Goal: Task Accomplishment & Management: Use online tool/utility

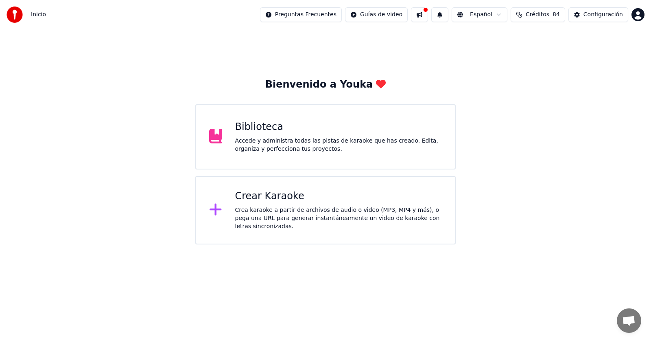
click at [309, 117] on div "Biblioteca Accede y administra todas las pistas de karaoke que has creado. Edit…" at bounding box center [325, 136] width 260 height 65
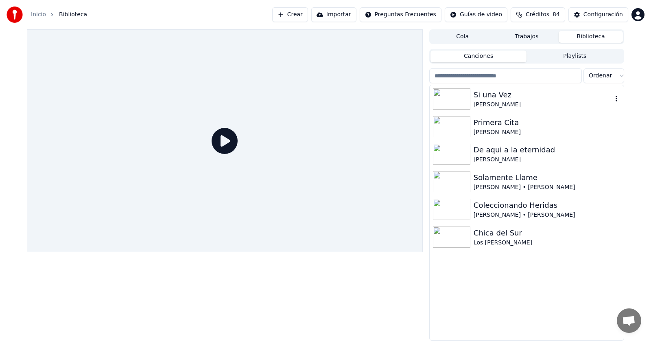
click at [480, 95] on div "Si una Vez" at bounding box center [543, 94] width 139 height 11
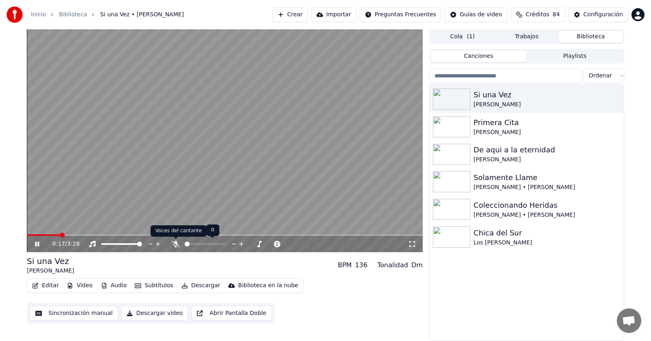
click at [172, 242] on icon at bounding box center [176, 244] width 8 height 7
click at [220, 234] on span at bounding box center [127, 235] width 201 height 2
click at [213, 232] on video at bounding box center [225, 140] width 396 height 223
click at [215, 234] on span at bounding box center [125, 235] width 197 height 2
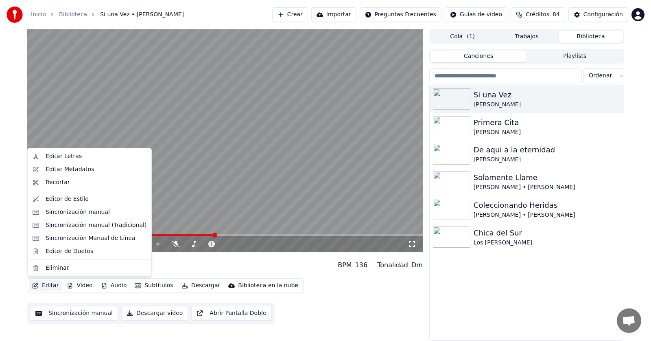
click at [50, 286] on button "Editar" at bounding box center [45, 285] width 33 height 11
click at [71, 223] on div "Sincronización manual (Tradicional)" at bounding box center [96, 225] width 101 height 8
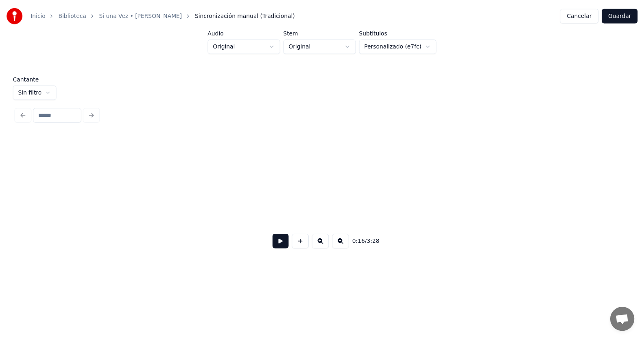
scroll to position [0, 1323]
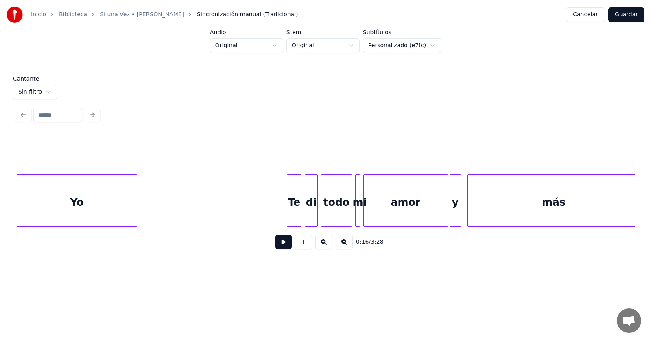
click at [592, 9] on button "Cancelar" at bounding box center [585, 14] width 39 height 15
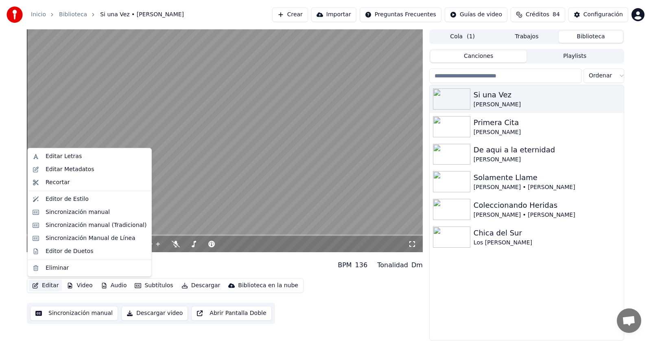
click at [45, 283] on button "Editar" at bounding box center [45, 285] width 33 height 11
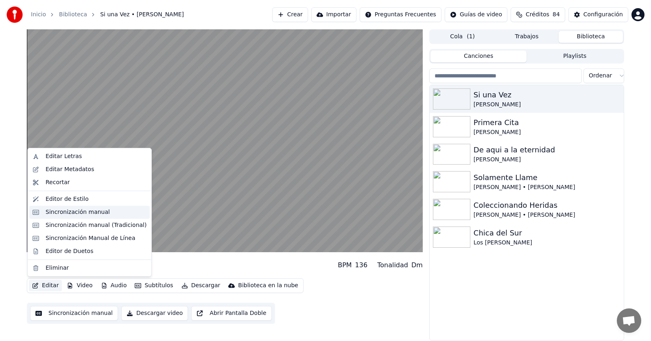
click at [62, 209] on div "Sincronización manual" at bounding box center [78, 212] width 64 height 8
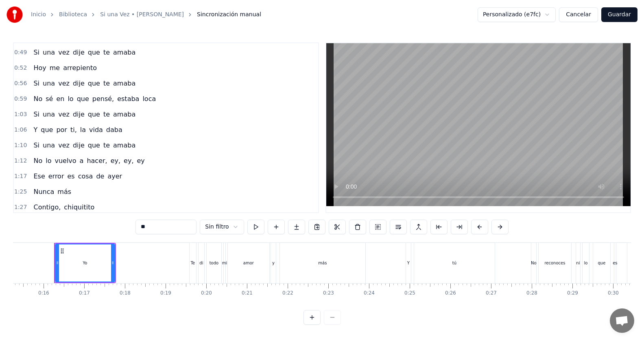
scroll to position [163, 0]
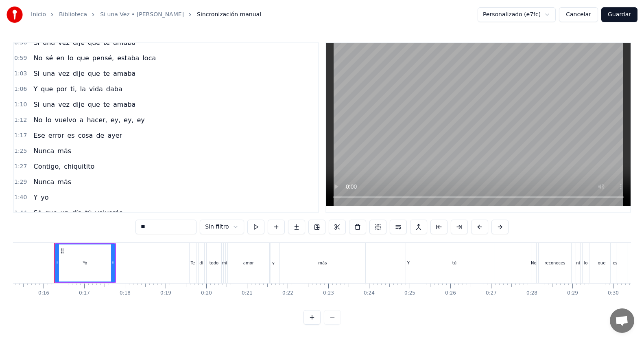
click at [33, 197] on span "Y" at bounding box center [36, 197] width 6 height 9
type input "*"
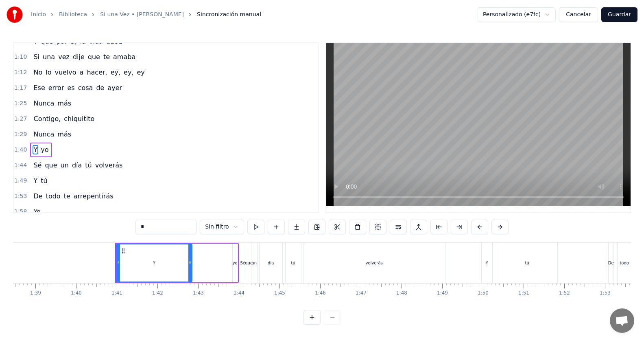
scroll to position [0, 4068]
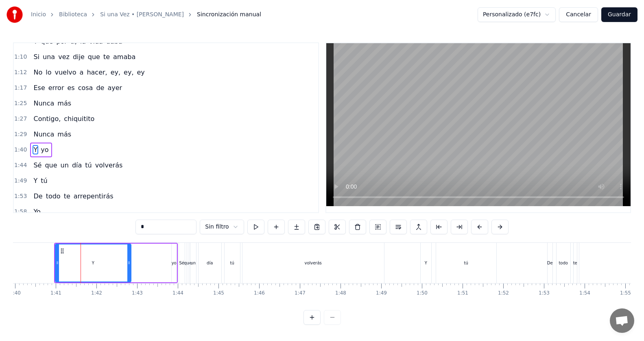
drag, startPoint x: 70, startPoint y: 263, endPoint x: 72, endPoint y: 254, distance: 9.1
click at [61, 262] on div "Y" at bounding box center [93, 262] width 75 height 37
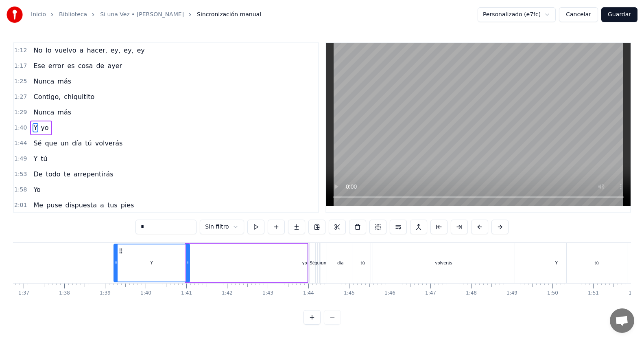
scroll to position [0, 3928]
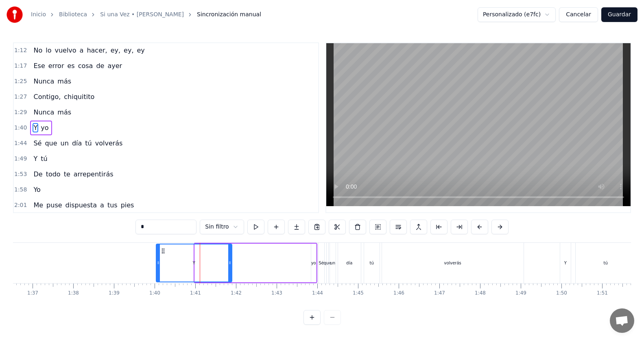
drag, startPoint x: 62, startPoint y: 250, endPoint x: 162, endPoint y: 263, distance: 100.5
click at [162, 262] on div "Y" at bounding box center [194, 262] width 75 height 37
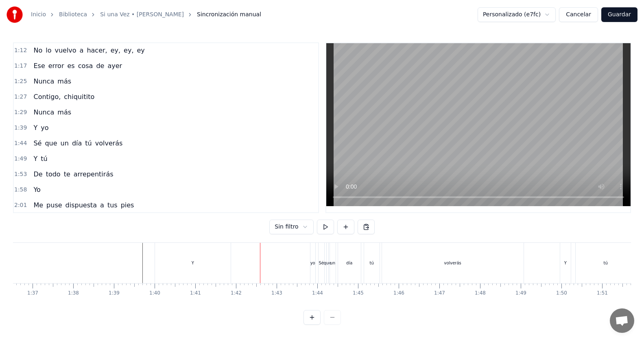
click at [311, 257] on div "yo" at bounding box center [313, 263] width 5 height 40
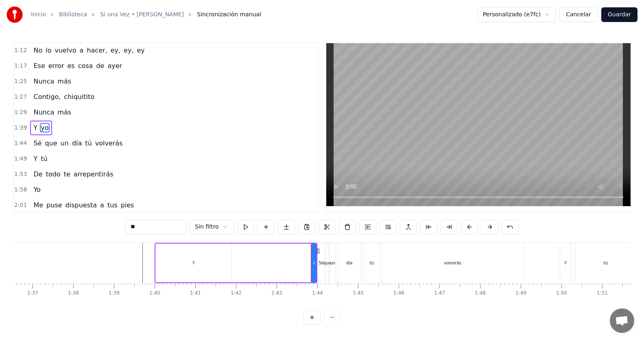
click at [42, 127] on span "yo" at bounding box center [44, 127] width 9 height 9
drag, startPoint x: 307, startPoint y: 266, endPoint x: 225, endPoint y: 267, distance: 82.2
click at [225, 267] on div "Y yo" at bounding box center [236, 263] width 163 height 40
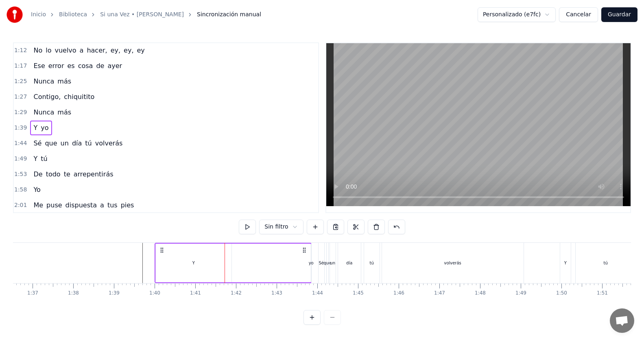
click at [309, 263] on div "yo" at bounding box center [311, 263] width 5 height 6
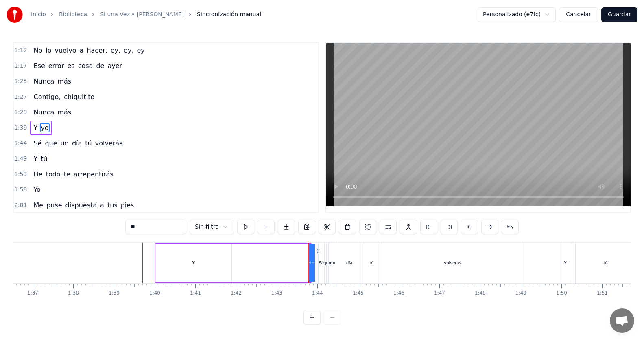
drag, startPoint x: 308, startPoint y: 263, endPoint x: 263, endPoint y: 256, distance: 46.0
click at [263, 256] on div "Y yo" at bounding box center [233, 263] width 157 height 40
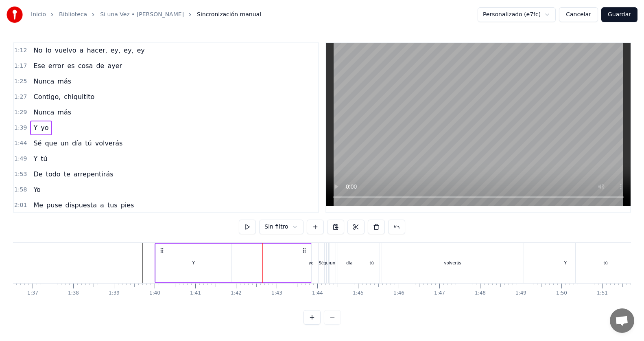
click at [191, 261] on div "Y" at bounding box center [194, 262] width 76 height 39
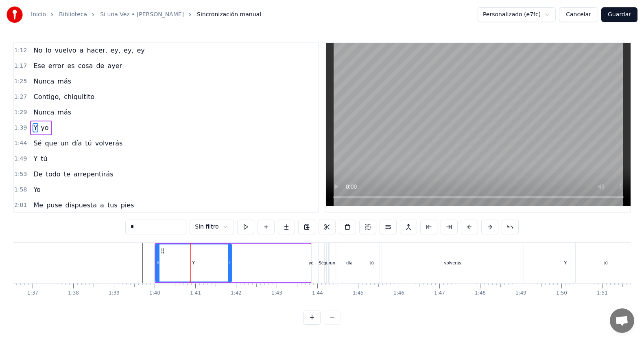
click at [302, 263] on div "Y yo" at bounding box center [233, 263] width 157 height 40
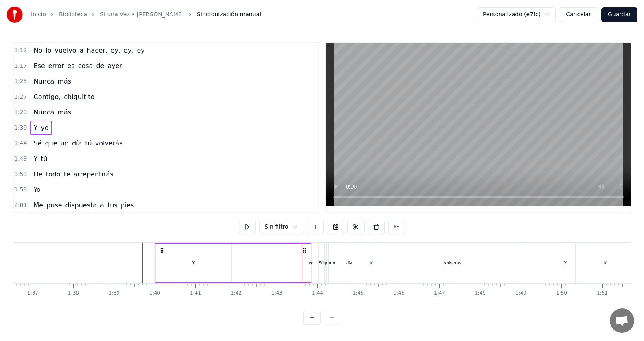
click at [309, 263] on div "yo" at bounding box center [311, 263] width 5 height 6
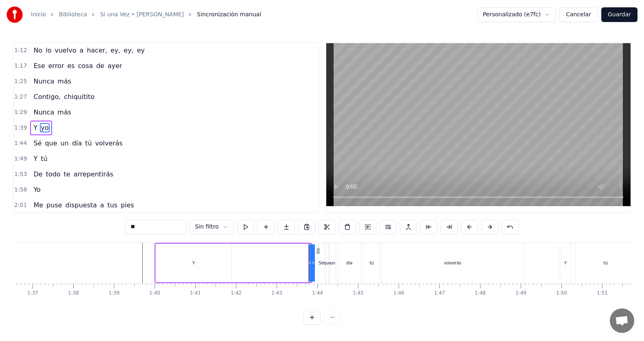
click at [309, 264] on div at bounding box center [309, 263] width 0 height 40
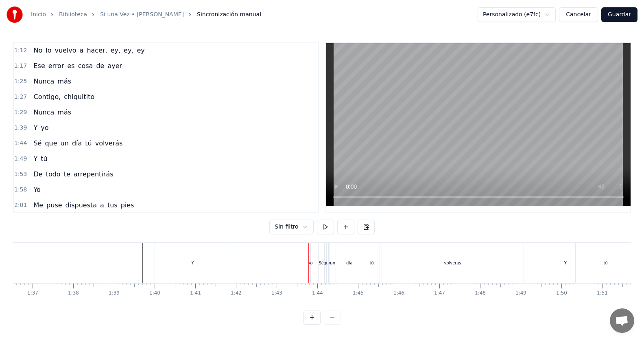
click at [320, 263] on div "Sé" at bounding box center [321, 263] width 5 height 6
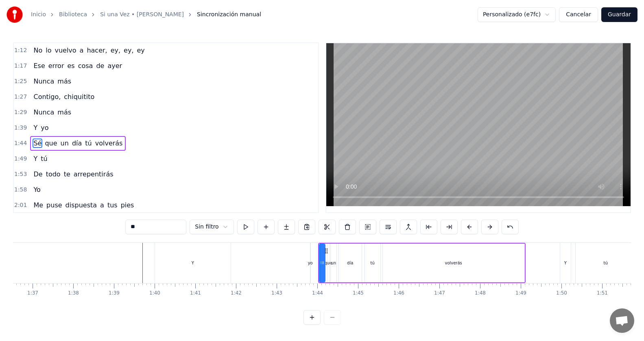
scroll to position [248, 0]
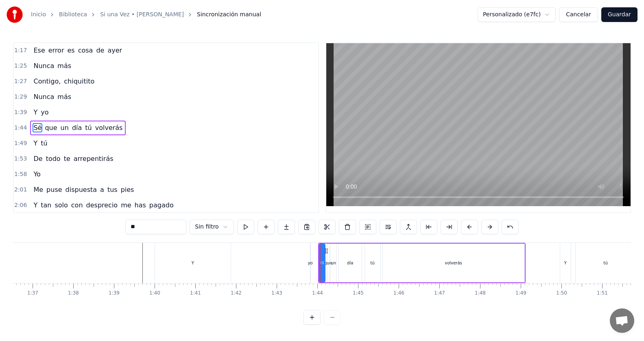
click at [308, 265] on div "Y yo" at bounding box center [233, 263] width 157 height 40
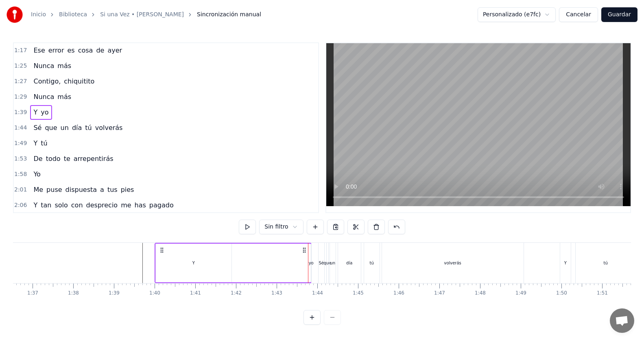
click at [311, 263] on div "yo" at bounding box center [311, 263] width 5 height 6
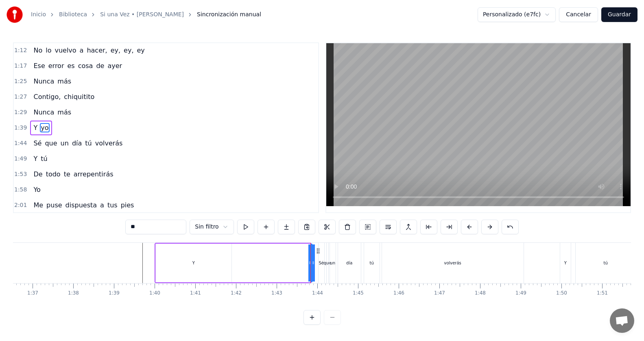
drag, startPoint x: 310, startPoint y: 264, endPoint x: 278, endPoint y: 264, distance: 31.7
click at [278, 264] on div "Y yo" at bounding box center [233, 263] width 157 height 40
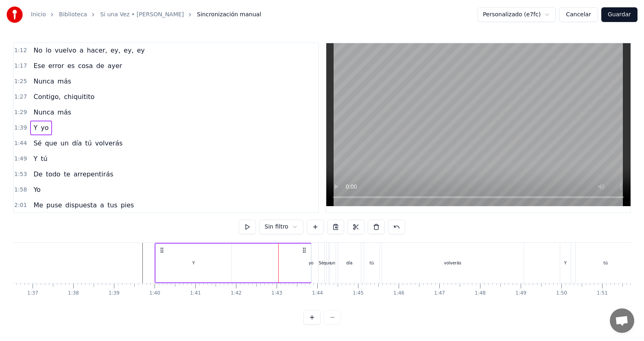
click at [174, 256] on div "Y" at bounding box center [194, 262] width 76 height 39
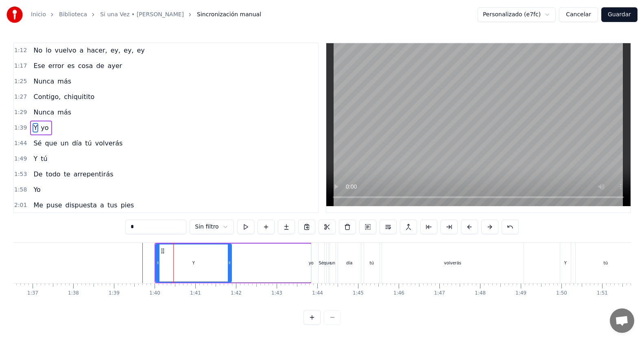
click at [291, 264] on div "Y yo" at bounding box center [233, 263] width 157 height 40
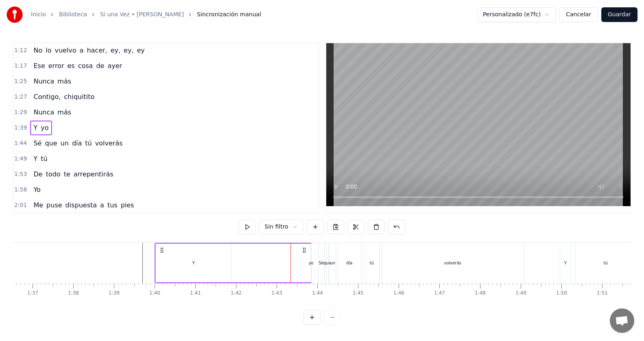
drag, startPoint x: 297, startPoint y: 262, endPoint x: 290, endPoint y: 258, distance: 8.0
click at [282, 260] on div "Y yo" at bounding box center [233, 263] width 157 height 40
drag, startPoint x: 304, startPoint y: 251, endPoint x: 289, endPoint y: 253, distance: 15.2
click at [289, 253] on icon at bounding box center [289, 250] width 7 height 7
click at [289, 263] on div "Y yo" at bounding box center [218, 263] width 157 height 40
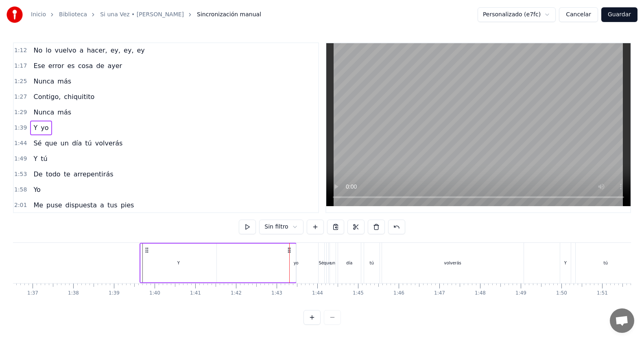
click at [299, 263] on div "yo" at bounding box center [296, 263] width 5 height 6
drag, startPoint x: 295, startPoint y: 263, endPoint x: 278, endPoint y: 261, distance: 16.4
click at [278, 261] on div "Y yo" at bounding box center [218, 263] width 157 height 40
click at [296, 263] on div "yo" at bounding box center [296, 263] width 5 height 6
click at [306, 261] on div "Yo Te di todo mi amor y más Y tú No reconoces ni lo que es amar Yo Me puse disp…" at bounding box center [331, 262] width 8492 height 41
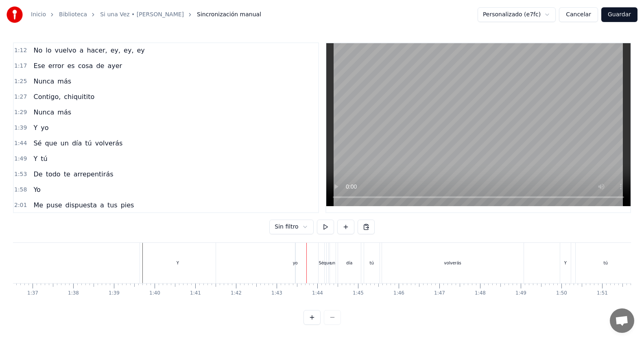
click at [296, 262] on div "yo" at bounding box center [295, 263] width 5 height 6
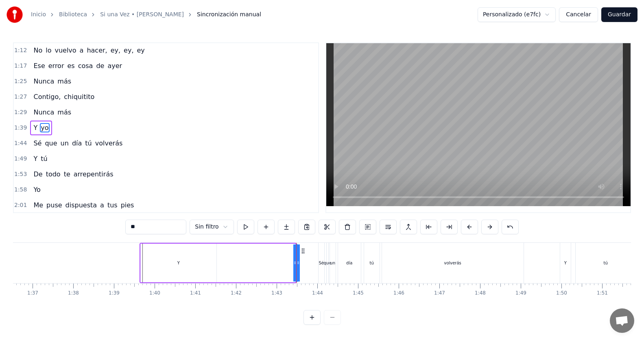
click at [306, 263] on div "Yo Te di todo mi amor y más Y tú No reconoces ni lo que es amar Yo Me puse disp…" at bounding box center [331, 262] width 8492 height 41
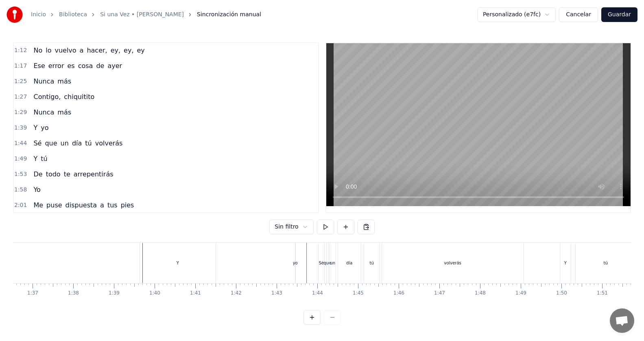
click at [295, 261] on div "yo" at bounding box center [295, 263] width 5 height 6
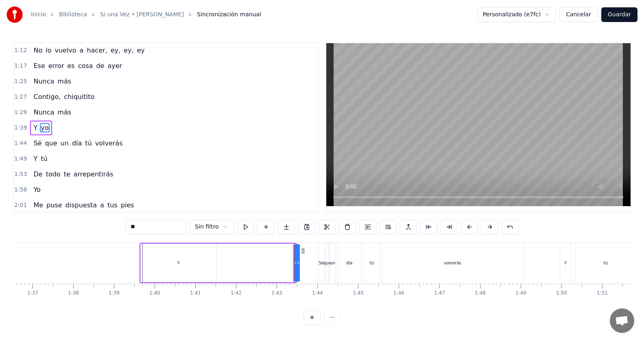
click at [308, 262] on div "Yo Te di todo mi amor y más Y tú No reconoces ni lo que es amar Yo Me puse disp…" at bounding box center [331, 262] width 8492 height 41
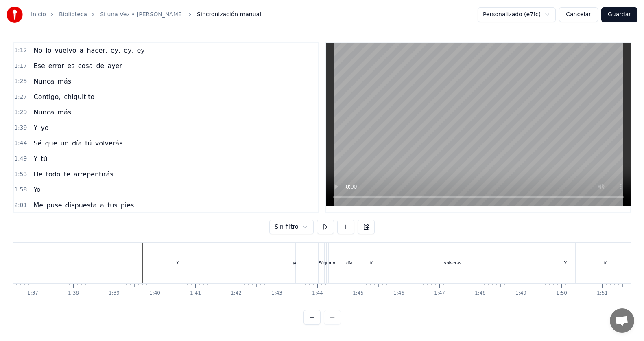
click at [297, 262] on div "yo" at bounding box center [295, 263] width 5 height 6
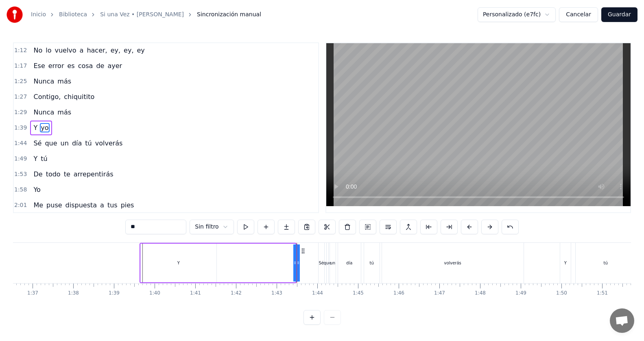
drag, startPoint x: 295, startPoint y: 263, endPoint x: 286, endPoint y: 263, distance: 9.4
click at [286, 263] on div "Y yo" at bounding box center [218, 263] width 157 height 40
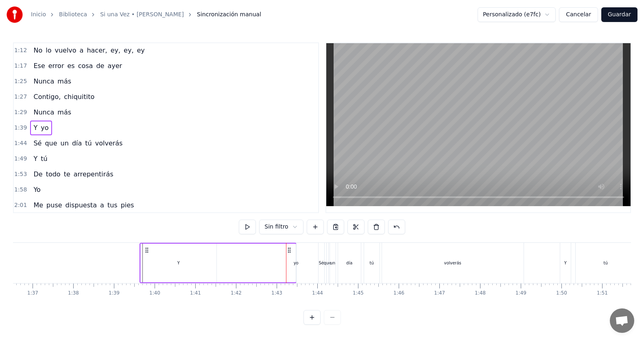
drag, startPoint x: 333, startPoint y: 323, endPoint x: 353, endPoint y: 324, distance: 20.8
click at [353, 324] on div "0:[DEMOGRAPHIC_DATA] 0:19 Te di todo mi amor y más 0:24 Y tú 0:27 No reconoces …" at bounding box center [322, 183] width 618 height 282
click at [316, 323] on button at bounding box center [312, 317] width 17 height 15
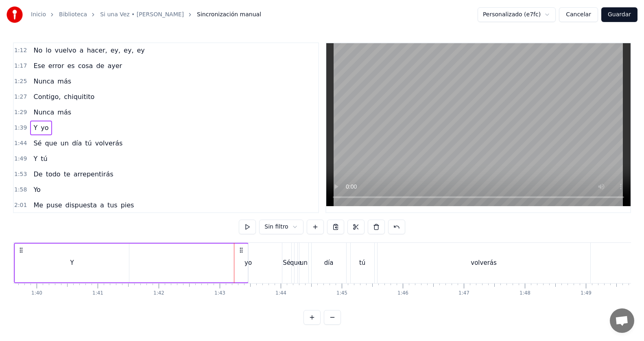
scroll to position [0, 5953]
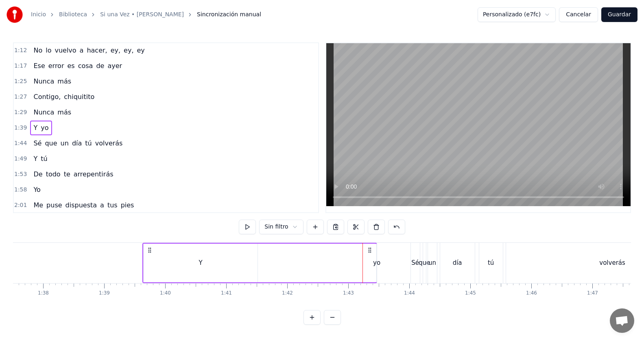
click at [372, 266] on div "Y yo" at bounding box center [259, 263] width 235 height 40
click at [377, 264] on div "yo" at bounding box center [376, 262] width 7 height 9
drag, startPoint x: 374, startPoint y: 263, endPoint x: 346, endPoint y: 261, distance: 27.8
click at [346, 261] on div "Y yo" at bounding box center [259, 263] width 235 height 40
click at [226, 265] on div "Y" at bounding box center [201, 262] width 114 height 39
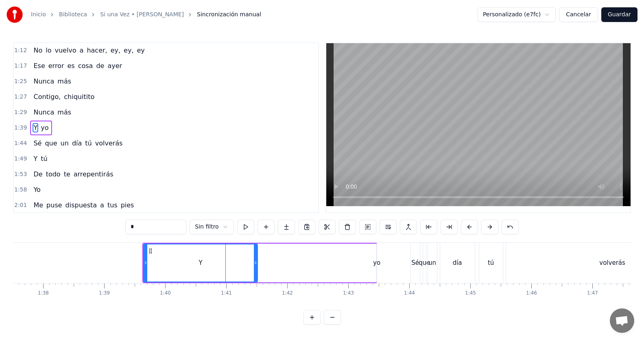
click at [287, 261] on div "Y yo" at bounding box center [259, 263] width 235 height 40
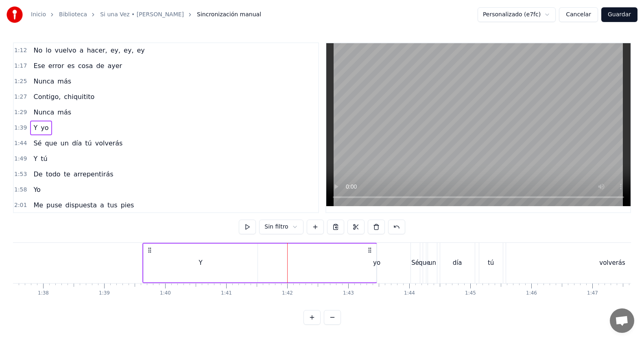
click at [352, 262] on div "Y yo" at bounding box center [259, 263] width 235 height 40
click at [379, 263] on div "yo" at bounding box center [376, 262] width 7 height 9
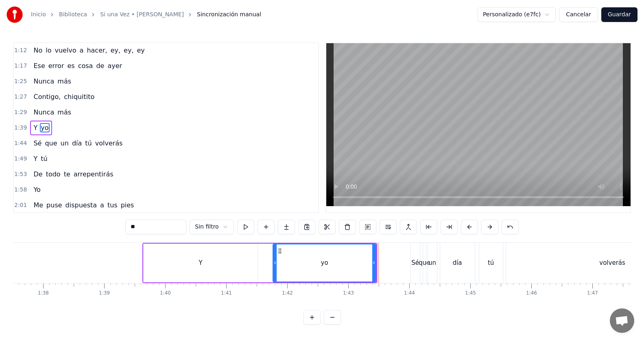
drag, startPoint x: 378, startPoint y: 261, endPoint x: 274, endPoint y: 266, distance: 103.9
click at [274, 266] on div at bounding box center [275, 262] width 3 height 37
click at [160, 252] on div "Y" at bounding box center [201, 262] width 114 height 39
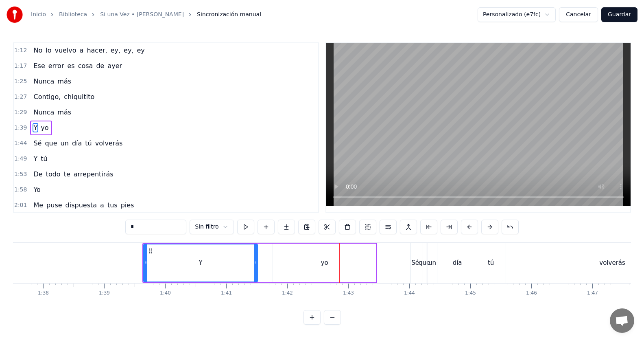
click at [155, 257] on div "Y" at bounding box center [200, 262] width 113 height 37
click at [131, 223] on input "*" at bounding box center [155, 226] width 61 height 15
type input "*"
type input "***"
click at [218, 201] on div "2:01 Me puse dispuesta a tus pies" at bounding box center [166, 204] width 304 height 15
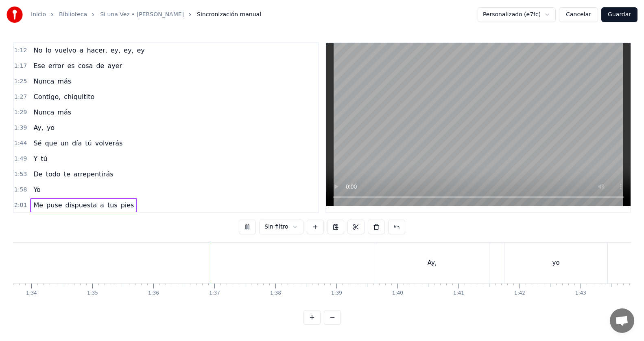
scroll to position [0, 5840]
click at [408, 263] on div "yo" at bounding box center [436, 263] width 103 height 40
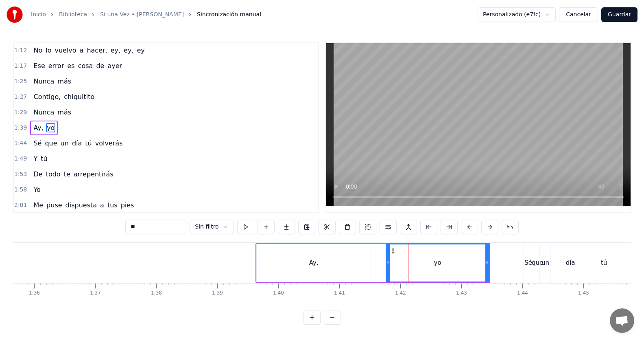
drag, startPoint x: 415, startPoint y: 261, endPoint x: 401, endPoint y: 265, distance: 14.8
click at [401, 265] on div "yo" at bounding box center [438, 262] width 102 height 37
drag, startPoint x: 389, startPoint y: 262, endPoint x: 364, endPoint y: 266, distance: 25.1
click at [364, 266] on div at bounding box center [363, 262] width 3 height 37
click at [284, 264] on div "Ay," at bounding box center [314, 262] width 114 height 39
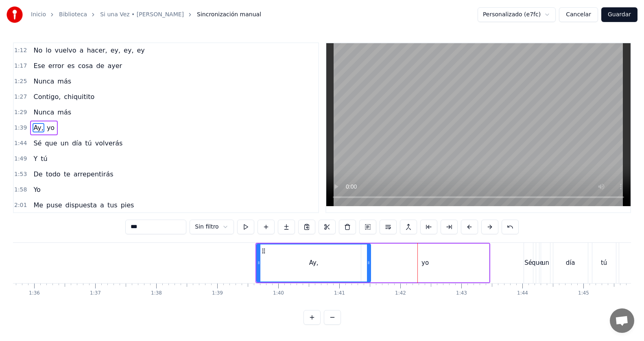
click at [324, 251] on div "Ay," at bounding box center [313, 262] width 113 height 37
drag, startPoint x: 364, startPoint y: 265, endPoint x: 324, endPoint y: 270, distance: 39.9
click at [324, 270] on div at bounding box center [324, 262] width 3 height 37
click at [382, 263] on div "yo" at bounding box center [425, 262] width 128 height 39
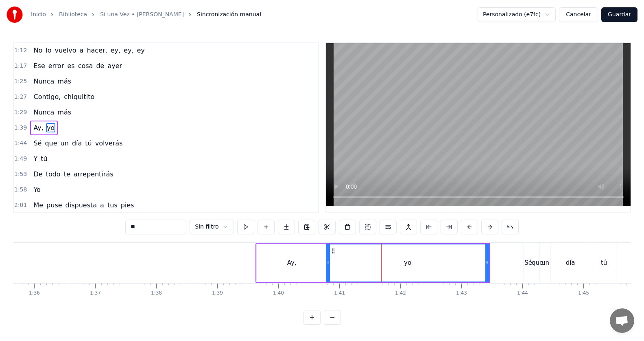
drag, startPoint x: 364, startPoint y: 265, endPoint x: 329, endPoint y: 262, distance: 35.1
click at [329, 262] on icon at bounding box center [328, 262] width 3 height 7
click at [302, 254] on div "Ay," at bounding box center [292, 262] width 70 height 39
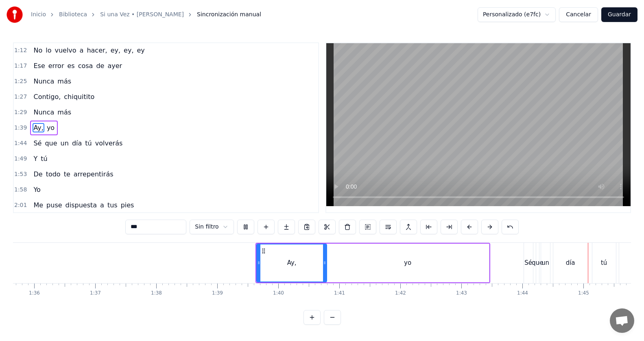
click at [453, 258] on div "yo" at bounding box center [407, 262] width 163 height 39
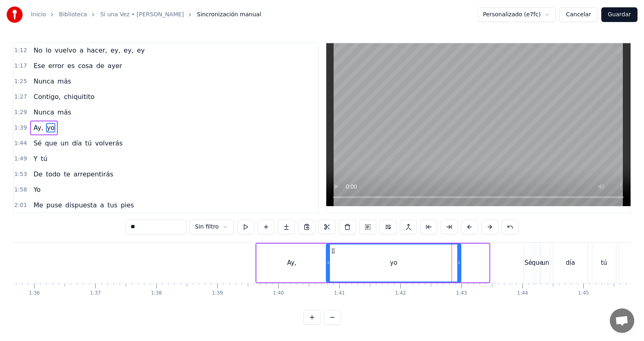
drag, startPoint x: 487, startPoint y: 264, endPoint x: 459, endPoint y: 273, distance: 29.5
click at [459, 273] on div at bounding box center [458, 262] width 3 height 37
click at [277, 269] on div "Ay," at bounding box center [292, 262] width 70 height 39
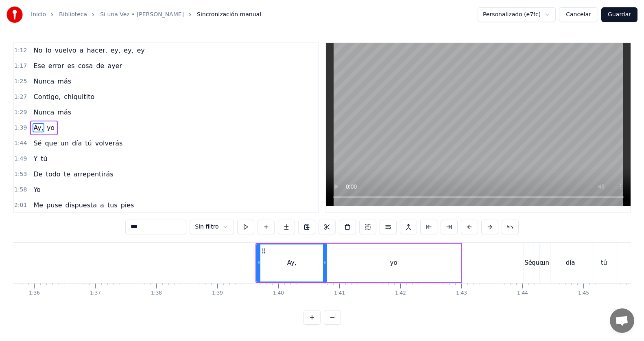
click at [529, 262] on div "Sé" at bounding box center [529, 262] width 8 height 9
type input "**"
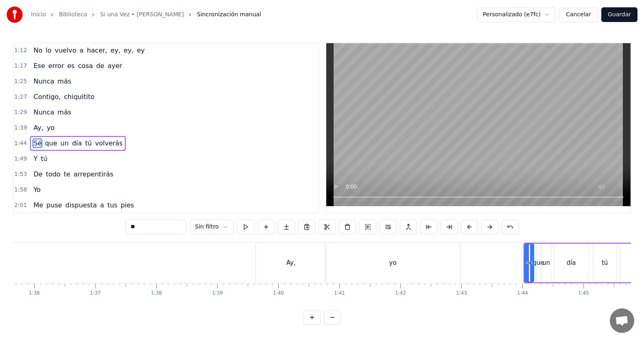
scroll to position [248, 0]
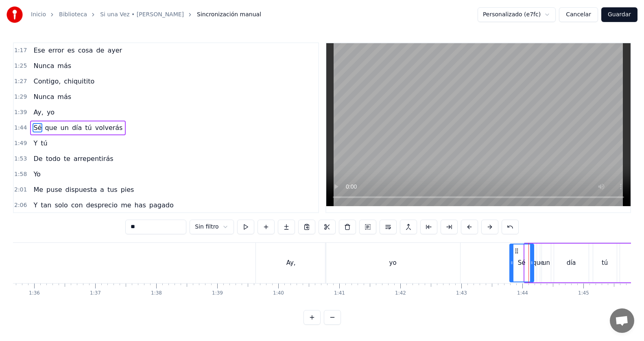
drag, startPoint x: 525, startPoint y: 262, endPoint x: 510, endPoint y: 269, distance: 16.6
click at [510, 269] on div at bounding box center [511, 262] width 3 height 37
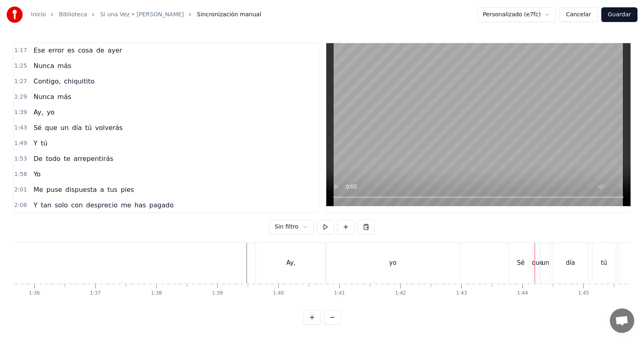
click at [519, 268] on div "Sé" at bounding box center [521, 263] width 24 height 40
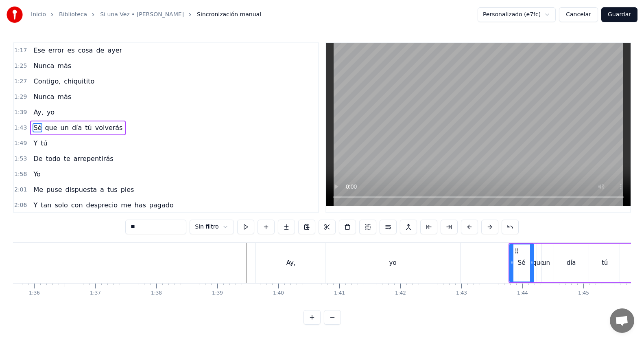
click at [134, 228] on input "**" at bounding box center [155, 226] width 61 height 15
type input "*"
click at [526, 232] on div "0:[DEMOGRAPHIC_DATA] 0:19 Te di todo mi amor y más 0:24 Y tú 0:27 No reconoces …" at bounding box center [322, 183] width 618 height 282
click at [338, 262] on div "yo" at bounding box center [393, 263] width 135 height 40
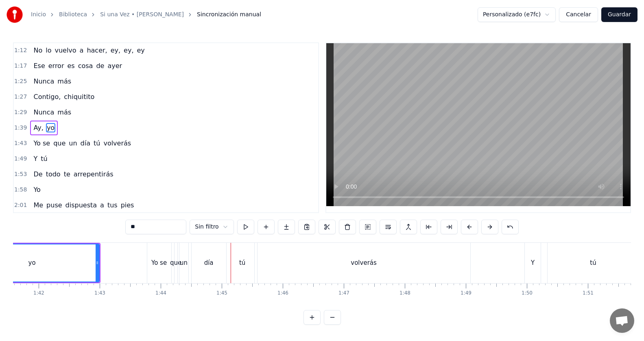
scroll to position [0, 6167]
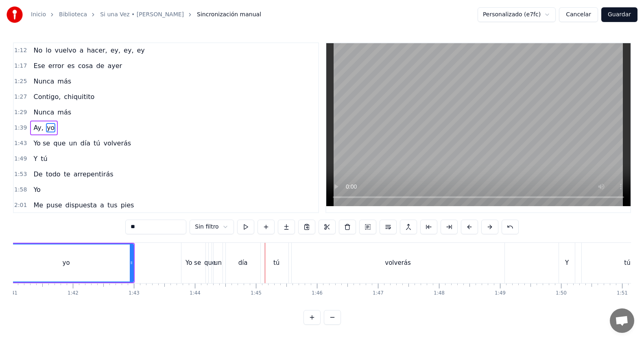
click at [188, 265] on div "Yo se" at bounding box center [193, 262] width 15 height 9
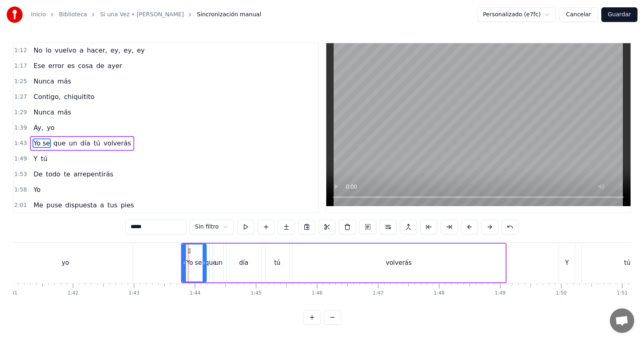
scroll to position [248, 0]
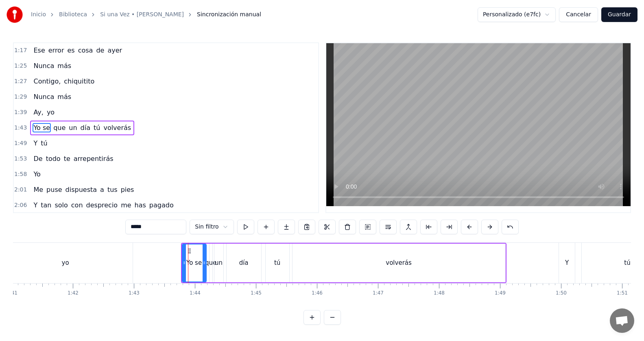
click at [208, 264] on div "que" at bounding box center [210, 262] width 11 height 9
click at [219, 264] on div "un" at bounding box center [219, 262] width 8 height 9
click at [243, 263] on div "día" at bounding box center [243, 262] width 9 height 9
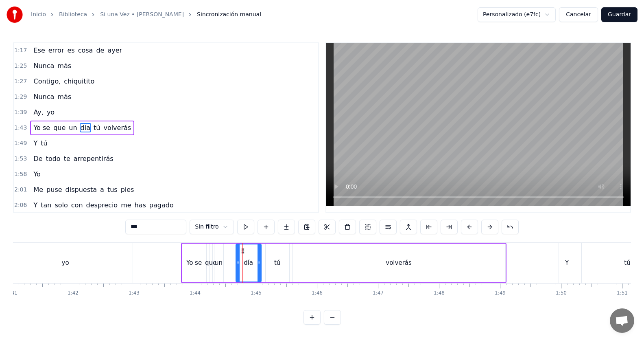
drag, startPoint x: 230, startPoint y: 261, endPoint x: 238, endPoint y: 261, distance: 8.2
click at [238, 261] on icon at bounding box center [237, 262] width 3 height 7
click at [222, 264] on div "un" at bounding box center [219, 262] width 8 height 9
click at [233, 262] on icon at bounding box center [232, 262] width 3 height 7
drag, startPoint x: 216, startPoint y: 264, endPoint x: 225, endPoint y: 260, distance: 9.1
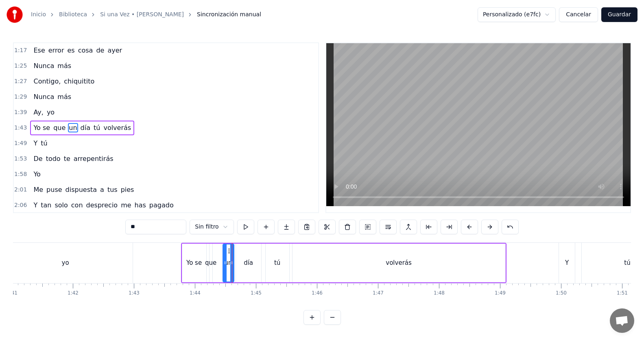
click at [225, 260] on icon at bounding box center [224, 262] width 3 height 7
click at [215, 263] on div "que" at bounding box center [210, 262] width 11 height 9
type input "***"
drag, startPoint x: 213, startPoint y: 263, endPoint x: 225, endPoint y: 261, distance: 12.4
click at [225, 261] on div "Yo se que un día tú volverás" at bounding box center [344, 263] width 326 height 40
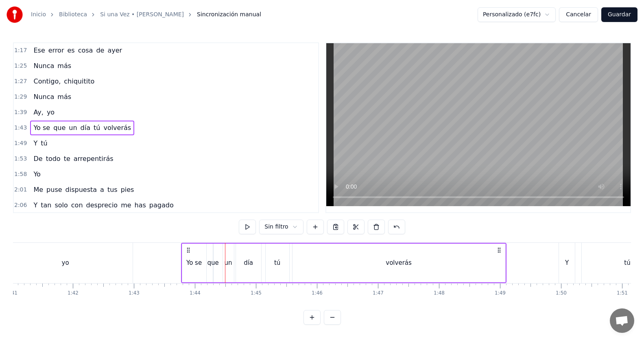
click at [216, 263] on div "que" at bounding box center [212, 262] width 11 height 9
click at [206, 264] on div "Yo se que un día tú volverás" at bounding box center [344, 263] width 326 height 40
click at [211, 265] on div "que" at bounding box center [212, 262] width 11 height 9
click at [230, 264] on div "un" at bounding box center [229, 262] width 8 height 9
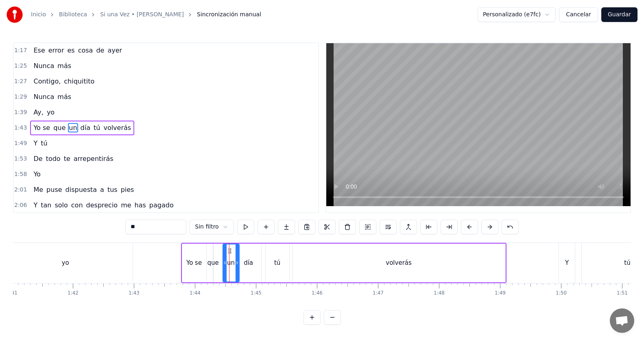
click at [239, 262] on icon at bounding box center [237, 262] width 3 height 7
click at [217, 265] on div "que" at bounding box center [212, 262] width 11 height 9
type input "***"
click at [214, 262] on icon at bounding box center [215, 262] width 3 height 7
drag, startPoint x: 215, startPoint y: 262, endPoint x: 222, endPoint y: 263, distance: 6.6
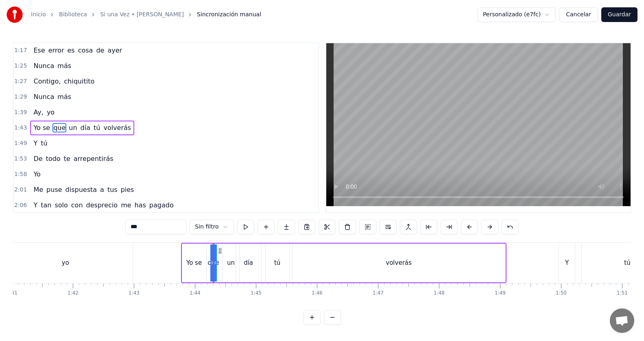
click at [222, 263] on div "Yo se que un día tú volverás" at bounding box center [344, 263] width 326 height 40
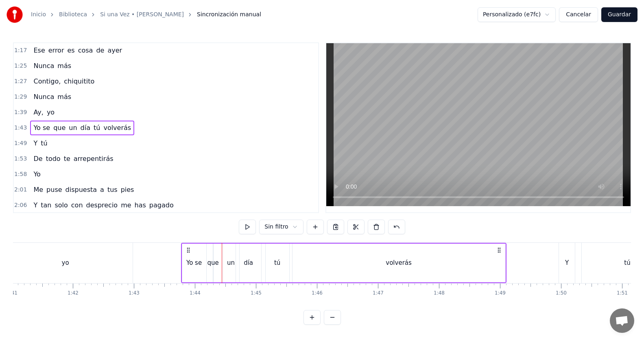
click at [214, 263] on div "que" at bounding box center [212, 262] width 11 height 9
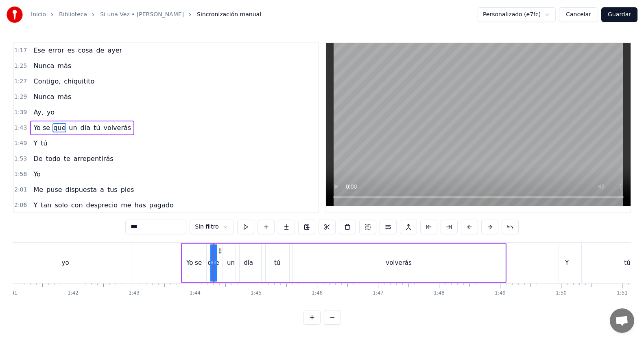
click at [214, 263] on circle at bounding box center [214, 263] width 0 height 0
drag, startPoint x: 216, startPoint y: 262, endPoint x: 223, endPoint y: 262, distance: 6.9
click at [223, 262] on div "Yo se que un día tú volverás" at bounding box center [344, 263] width 326 height 40
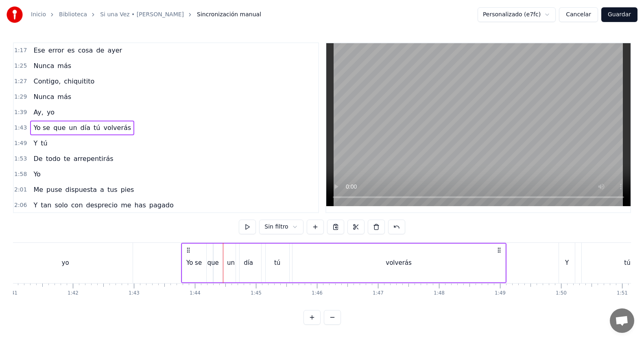
click at [313, 324] on button at bounding box center [312, 317] width 17 height 15
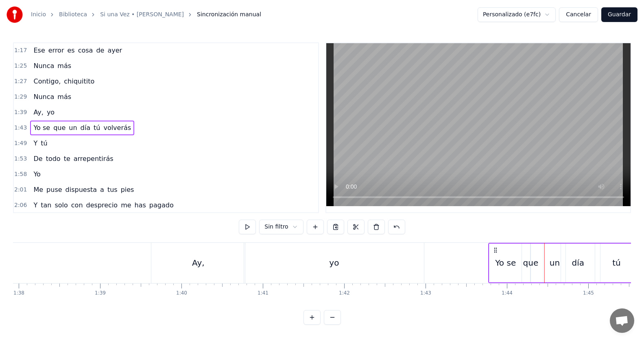
scroll to position [0, 8212]
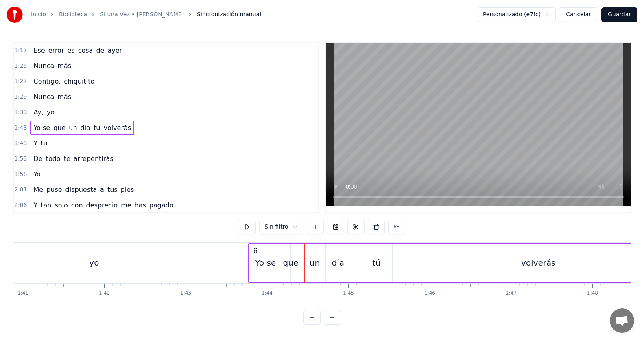
click at [297, 263] on div "que" at bounding box center [290, 262] width 15 height 12
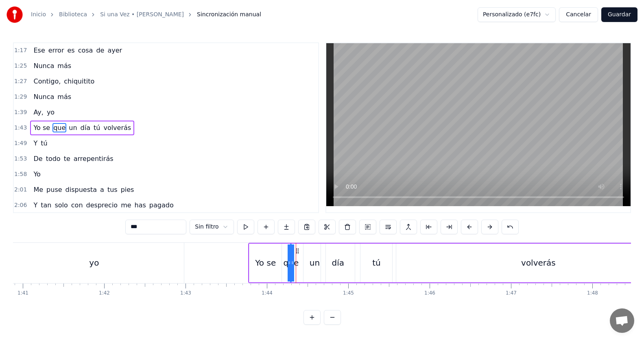
drag, startPoint x: 293, startPoint y: 263, endPoint x: 303, endPoint y: 263, distance: 10.2
click at [303, 263] on div "Yo se que un día tú volverás" at bounding box center [464, 263] width 433 height 40
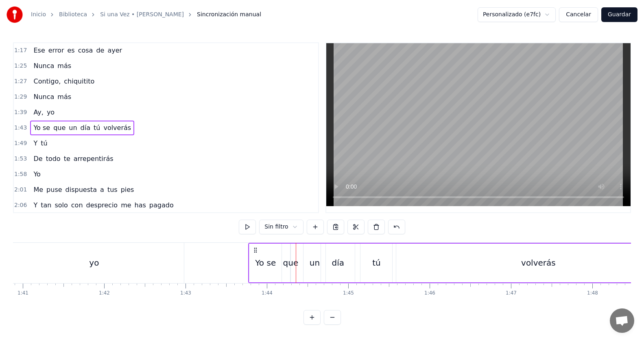
click at [307, 263] on div "un" at bounding box center [315, 262] width 22 height 39
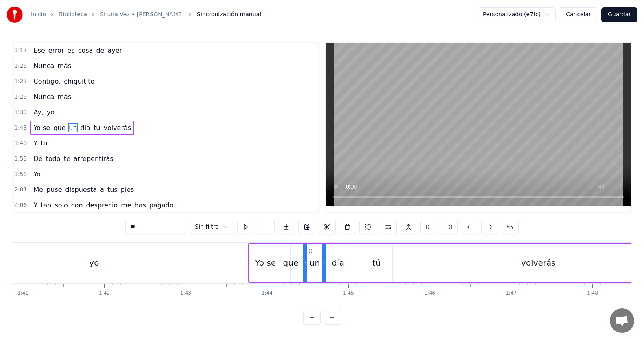
click at [287, 265] on div "que" at bounding box center [290, 262] width 15 height 12
type input "***"
drag, startPoint x: 293, startPoint y: 265, endPoint x: 293, endPoint y: 258, distance: 6.1
click at [303, 263] on div "Yo se que un día tú volverás" at bounding box center [464, 263] width 433 height 40
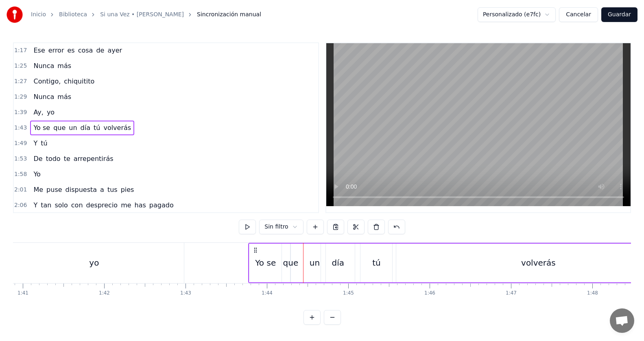
click at [289, 265] on div "que" at bounding box center [290, 262] width 15 height 12
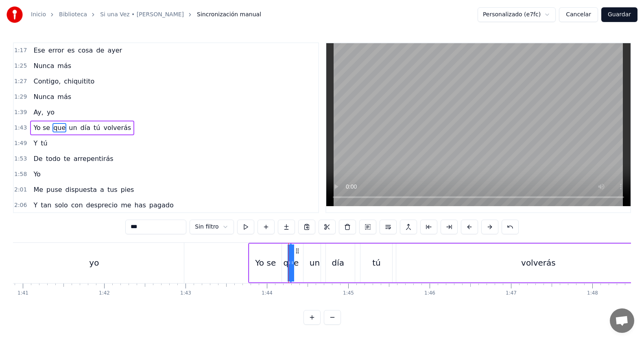
click at [271, 265] on div "Yo se" at bounding box center [265, 262] width 21 height 12
click at [288, 263] on div "que" at bounding box center [290, 262] width 15 height 12
type input "***"
click at [283, 264] on div "Yo se que un día tú volverás" at bounding box center [464, 263] width 433 height 40
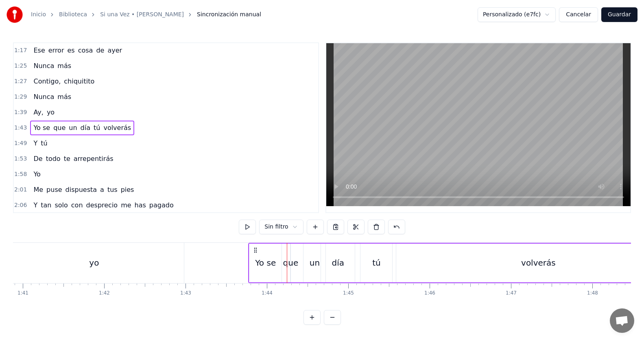
click at [292, 260] on div "que" at bounding box center [290, 262] width 15 height 12
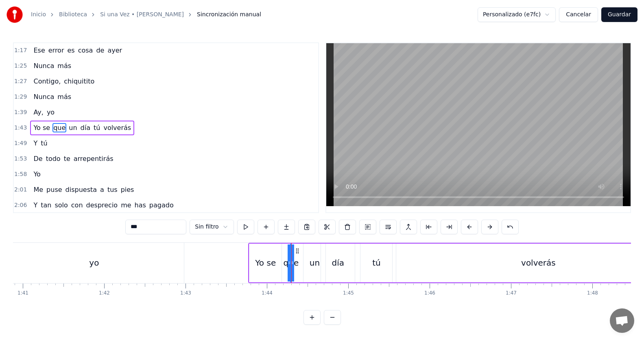
drag, startPoint x: 289, startPoint y: 263, endPoint x: 283, endPoint y: 264, distance: 6.2
click at [283, 264] on div "Yo se que un día tú volverás" at bounding box center [464, 263] width 433 height 40
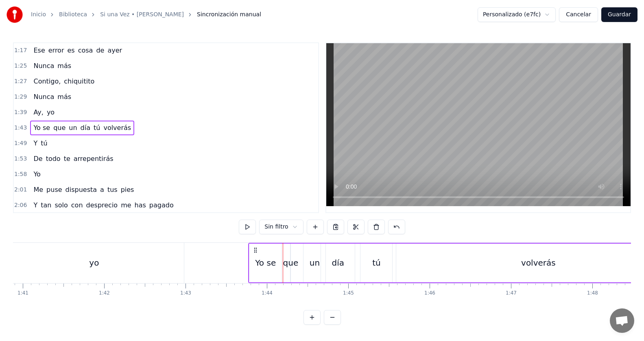
click at [292, 263] on div "que" at bounding box center [290, 262] width 15 height 12
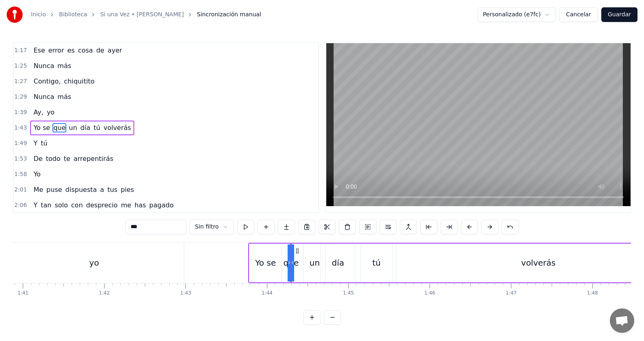
drag, startPoint x: 293, startPoint y: 263, endPoint x: 302, endPoint y: 265, distance: 9.2
click at [302, 265] on div "Yo se que un día tú volverás" at bounding box center [464, 263] width 433 height 40
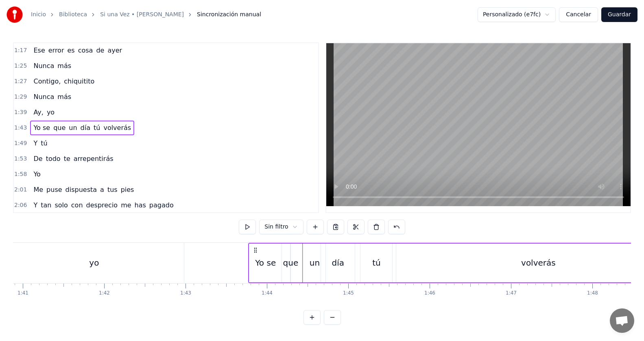
click at [291, 265] on div "que" at bounding box center [290, 262] width 15 height 12
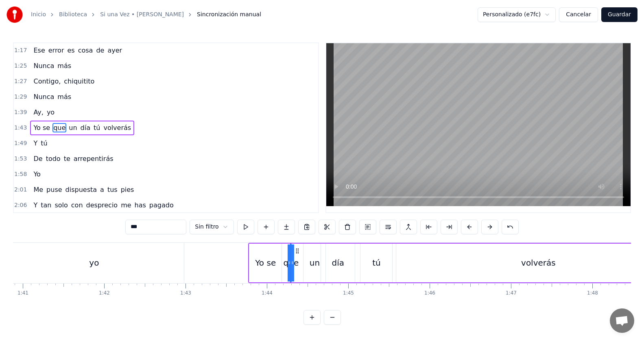
click at [309, 262] on div "un" at bounding box center [315, 262] width 22 height 39
drag, startPoint x: 306, startPoint y: 263, endPoint x: 311, endPoint y: 262, distance: 5.4
click at [311, 262] on icon at bounding box center [310, 262] width 3 height 7
click at [290, 266] on div "que" at bounding box center [290, 262] width 15 height 12
type input "***"
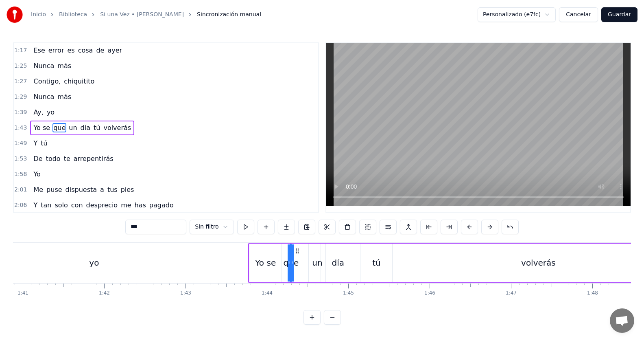
drag, startPoint x: 293, startPoint y: 263, endPoint x: 296, endPoint y: 258, distance: 5.2
click at [305, 260] on div "Yo se que un día tú volverás" at bounding box center [464, 263] width 433 height 40
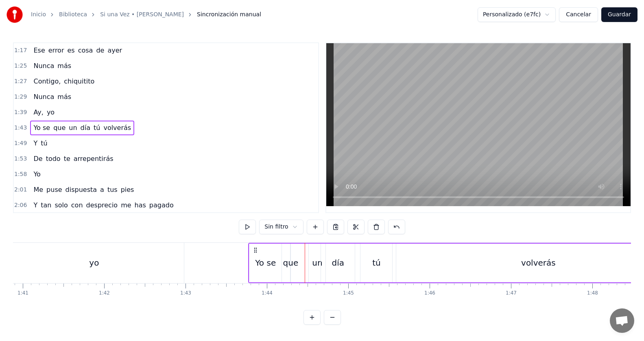
click at [291, 261] on div "que" at bounding box center [290, 262] width 15 height 12
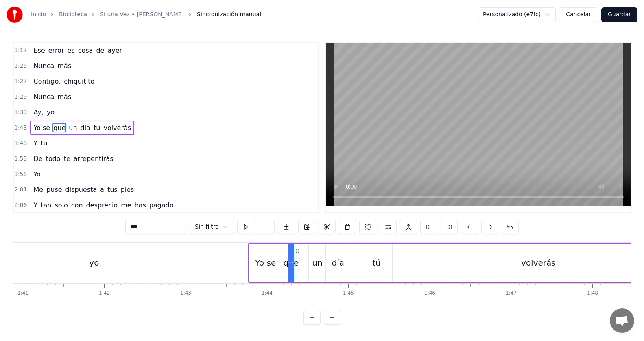
click at [298, 252] on icon at bounding box center [297, 250] width 7 height 7
click at [304, 265] on div "Yo se que un día tú volverás" at bounding box center [464, 263] width 433 height 40
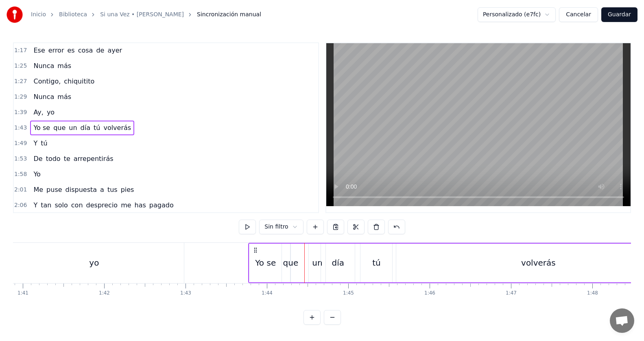
click at [291, 260] on div "que" at bounding box center [290, 262] width 15 height 12
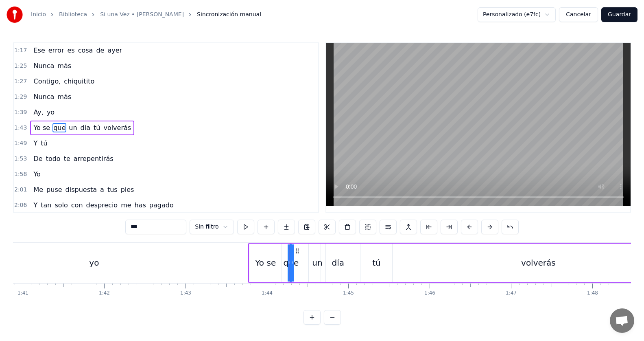
click at [266, 256] on div "Yo se" at bounding box center [265, 262] width 21 height 12
click at [268, 262] on div "Yo se" at bounding box center [265, 262] width 21 height 12
click at [291, 266] on div "que" at bounding box center [290, 262] width 15 height 12
type input "***"
drag, startPoint x: 293, startPoint y: 264, endPoint x: 302, endPoint y: 263, distance: 9.1
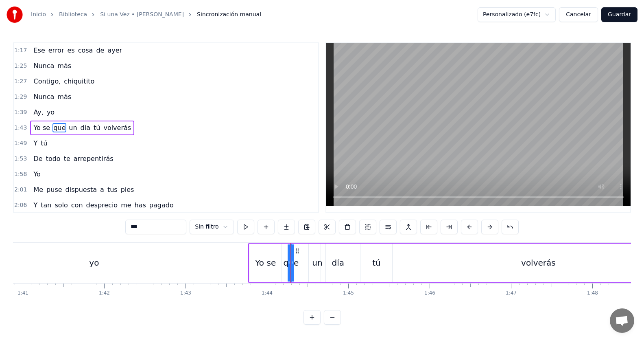
click at [302, 263] on div "Yo se que un día tú volverás" at bounding box center [464, 263] width 433 height 40
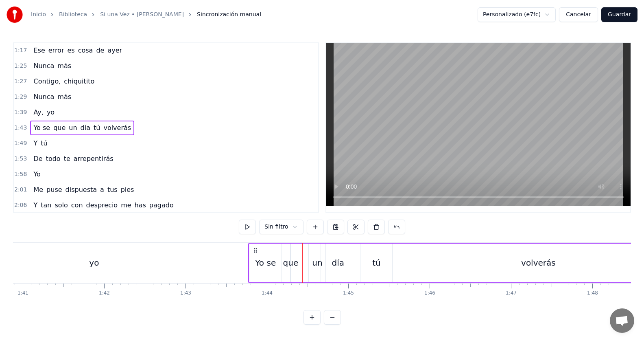
click at [294, 262] on div "que" at bounding box center [290, 262] width 15 height 12
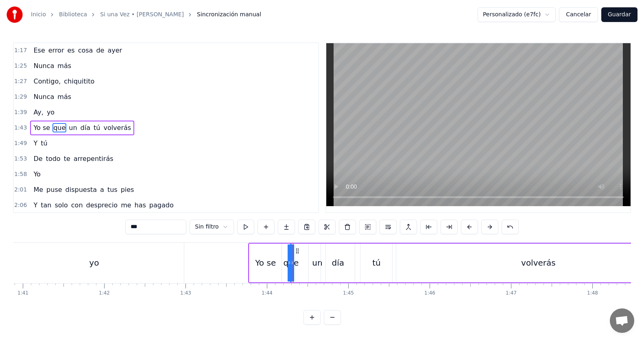
drag, startPoint x: 292, startPoint y: 263, endPoint x: 300, endPoint y: 263, distance: 7.7
click at [300, 263] on div "Yo se que un día tú volverás" at bounding box center [464, 263] width 433 height 40
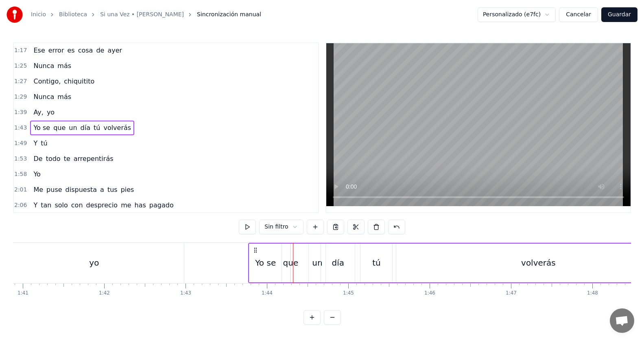
click at [317, 322] on button at bounding box center [312, 317] width 17 height 15
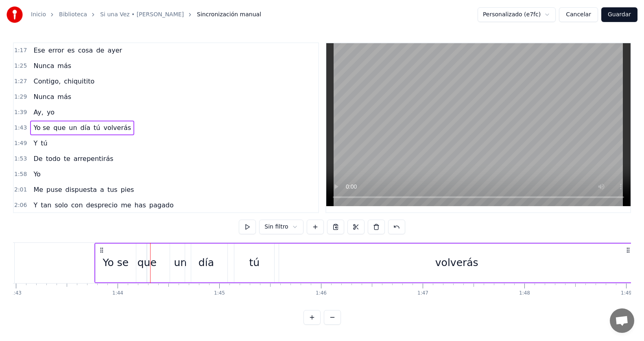
scroll to position [0, 10249]
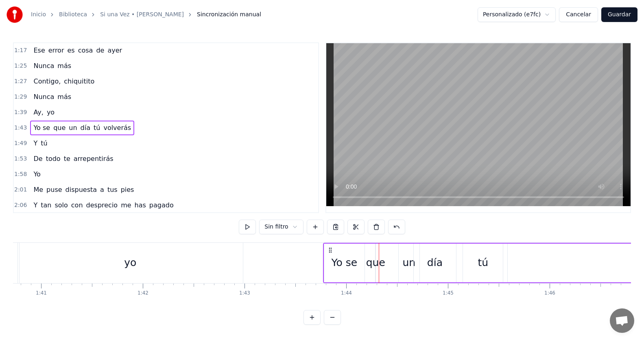
click at [373, 261] on div "que" at bounding box center [375, 262] width 19 height 15
drag, startPoint x: 378, startPoint y: 262, endPoint x: 390, endPoint y: 262, distance: 11.8
click at [390, 262] on div "Yo se que un día tú volverás" at bounding box center [594, 263] width 542 height 40
click at [356, 265] on div "Yo se" at bounding box center [345, 262] width 26 height 15
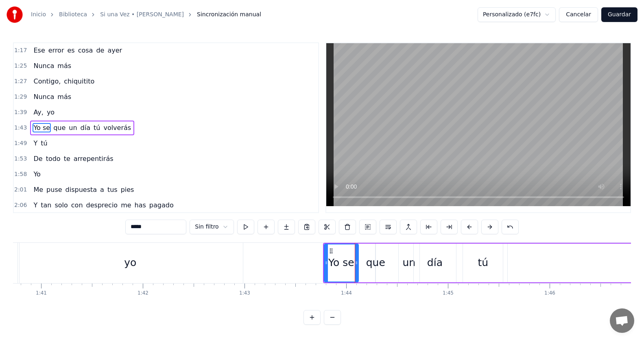
drag, startPoint x: 361, startPoint y: 265, endPoint x: 355, endPoint y: 267, distance: 6.4
click at [355, 267] on div at bounding box center [356, 262] width 3 height 37
click at [374, 265] on div "que" at bounding box center [375, 262] width 19 height 15
type input "***"
click at [361, 266] on div "Yo se que un día tú volverás" at bounding box center [594, 263] width 542 height 40
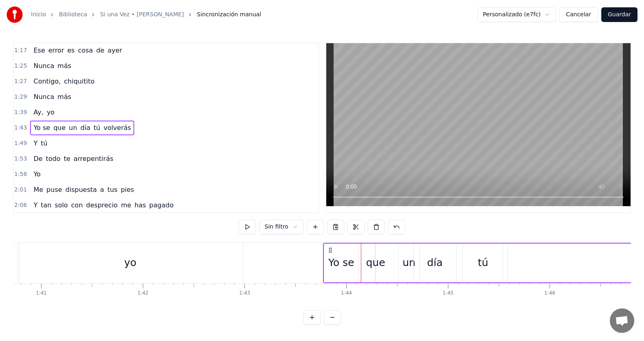
click at [378, 261] on div "que" at bounding box center [375, 262] width 19 height 15
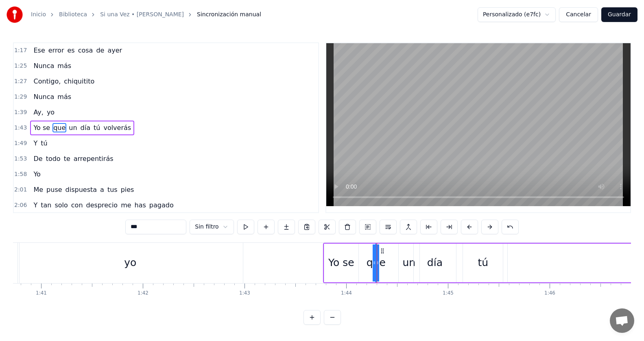
click at [376, 262] on icon at bounding box center [374, 262] width 3 height 7
drag, startPoint x: 376, startPoint y: 262, endPoint x: 370, endPoint y: 264, distance: 5.9
click at [365, 265] on div "Yo se que un día tú volverás" at bounding box center [594, 263] width 542 height 40
click at [373, 263] on div "que" at bounding box center [375, 262] width 19 height 15
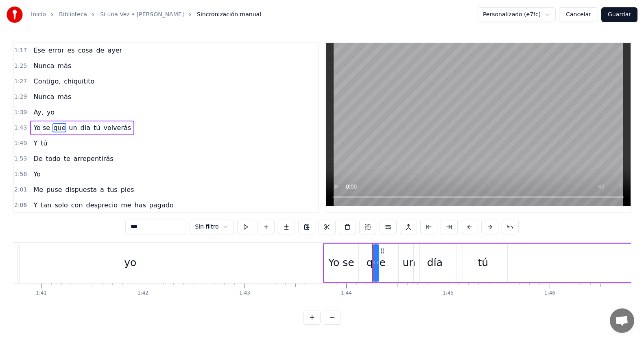
drag, startPoint x: 374, startPoint y: 265, endPoint x: 369, endPoint y: 265, distance: 5.8
click at [376, 266] on div "que" at bounding box center [376, 262] width 0 height 37
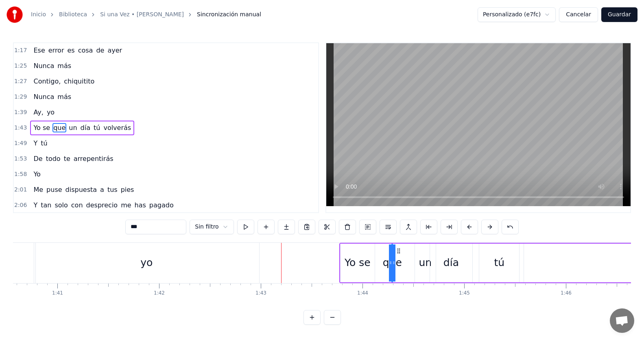
scroll to position [0, 10216]
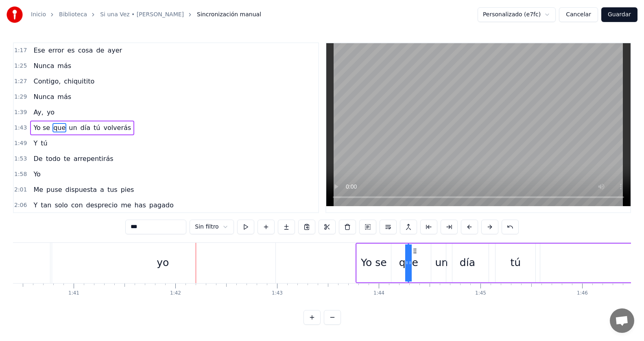
click at [409, 260] on icon at bounding box center [410, 262] width 3 height 7
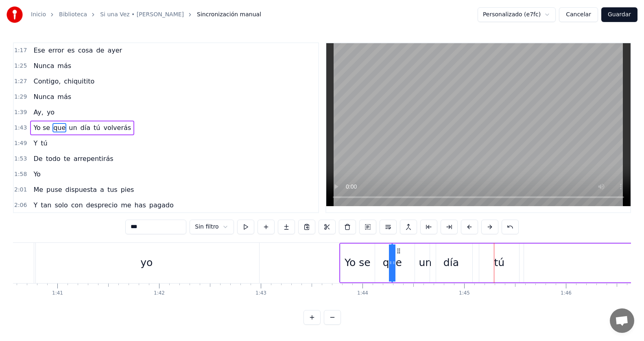
click at [393, 262] on icon at bounding box center [393, 262] width 3 height 7
click at [466, 225] on button at bounding box center [469, 226] width 17 height 15
click at [383, 263] on icon at bounding box center [383, 262] width 3 height 7
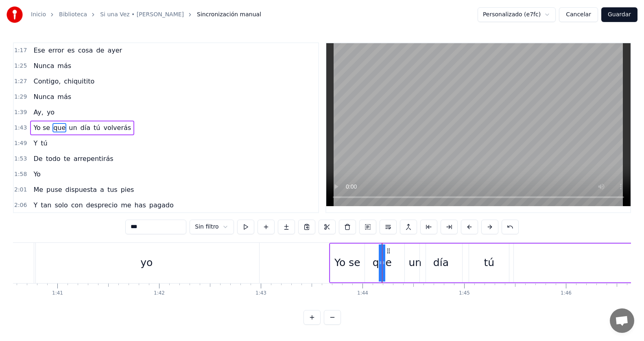
click at [383, 263] on icon at bounding box center [383, 262] width 3 height 7
drag, startPoint x: 385, startPoint y: 263, endPoint x: 396, endPoint y: 262, distance: 10.7
click at [396, 262] on div "Yo se que un día tú volverás" at bounding box center [600, 263] width 542 height 40
click at [384, 260] on div "que" at bounding box center [381, 262] width 19 height 15
drag, startPoint x: 383, startPoint y: 261, endPoint x: 392, endPoint y: 257, distance: 10.2
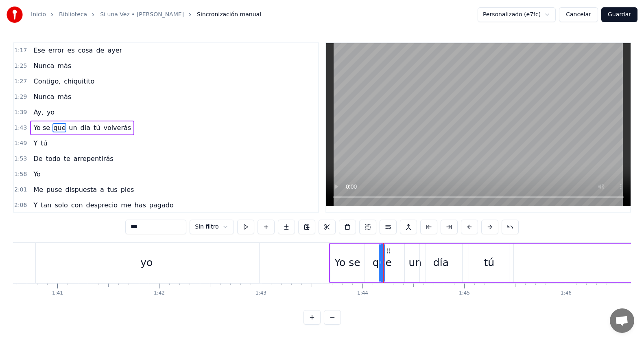
click at [392, 257] on div "Yo se que un día tú volverás" at bounding box center [600, 263] width 542 height 40
click at [414, 259] on div "un" at bounding box center [415, 262] width 13 height 15
click at [387, 265] on div "que" at bounding box center [381, 262] width 19 height 15
type input "***"
click at [389, 251] on icon at bounding box center [388, 250] width 7 height 7
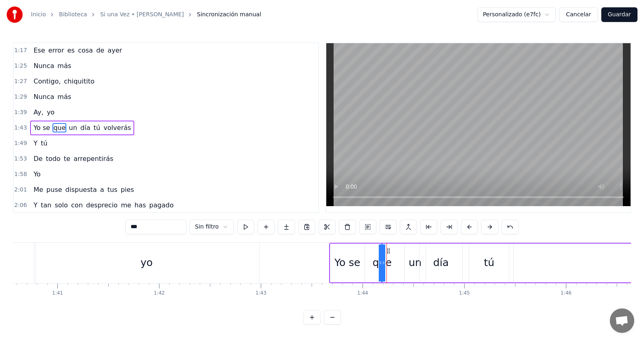
click at [389, 251] on icon at bounding box center [388, 250] width 7 height 7
click at [390, 251] on icon at bounding box center [388, 250] width 7 height 7
click at [388, 251] on circle at bounding box center [388, 250] width 0 height 0
click at [387, 249] on div at bounding box center [387, 263] width 0 height 40
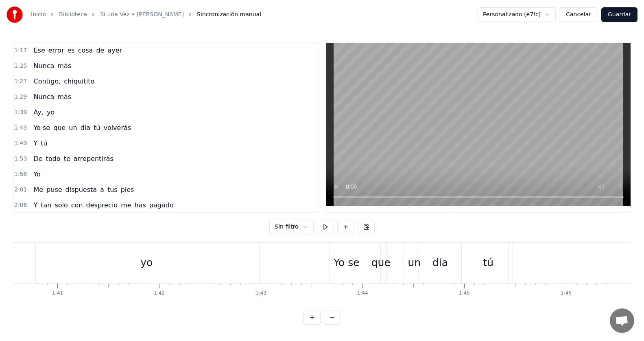
click at [386, 262] on div "que" at bounding box center [381, 262] width 19 height 15
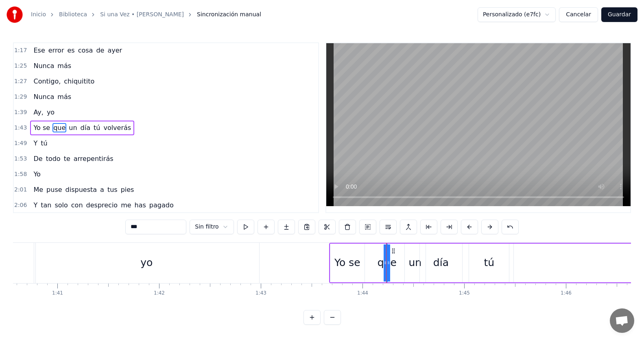
drag, startPoint x: 388, startPoint y: 249, endPoint x: 393, endPoint y: 247, distance: 5.3
click at [393, 247] on icon at bounding box center [393, 250] width 7 height 7
drag, startPoint x: 389, startPoint y: 261, endPoint x: 396, endPoint y: 259, distance: 7.1
click at [387, 259] on div "que" at bounding box center [387, 262] width 0 height 37
click at [335, 255] on div "Yo se" at bounding box center [347, 262] width 35 height 39
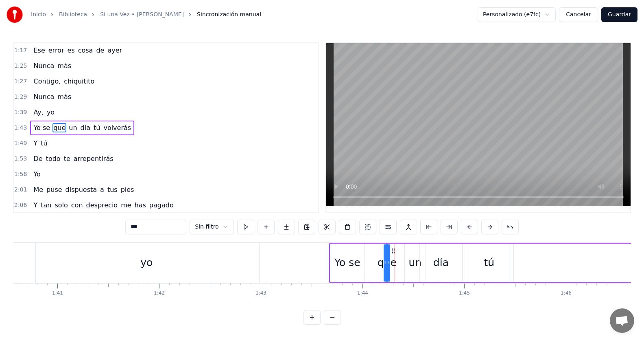
type input "*****"
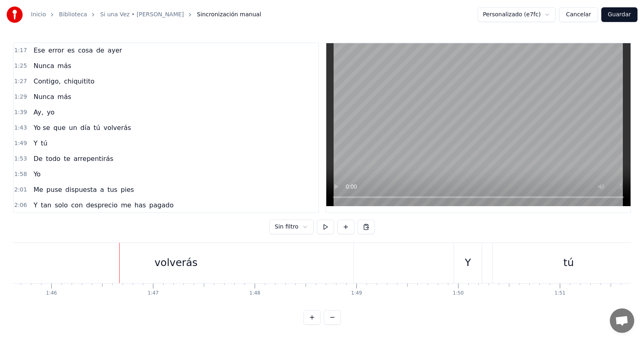
scroll to position [0, 10772]
click at [33, 124] on span "Yo se" at bounding box center [42, 127] width 18 height 9
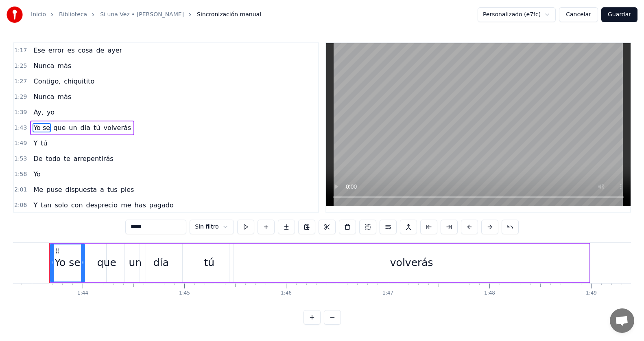
scroll to position [0, 10508]
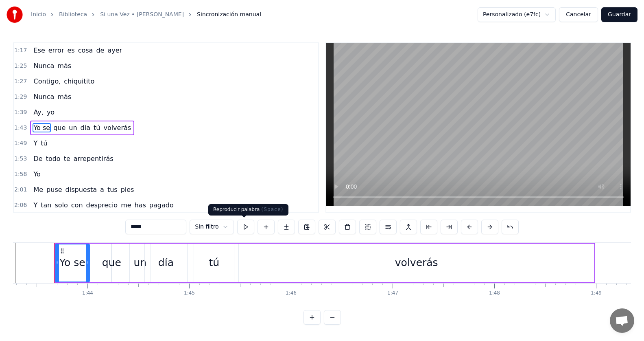
click at [243, 225] on button at bounding box center [245, 226] width 17 height 15
click at [248, 227] on button at bounding box center [245, 226] width 17 height 15
click at [58, 129] on span "que" at bounding box center [60, 127] width 14 height 9
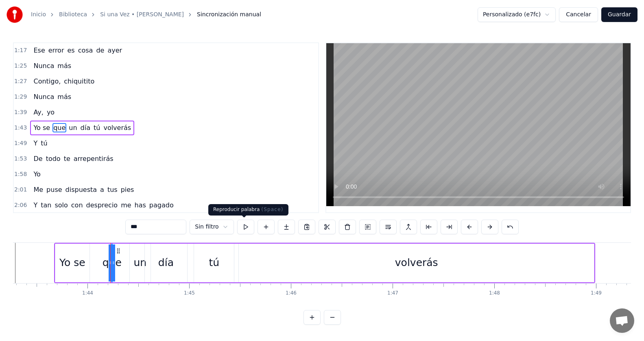
click at [245, 228] on button at bounding box center [245, 226] width 17 height 15
click at [68, 131] on span "un" at bounding box center [73, 127] width 10 height 9
click at [241, 228] on button at bounding box center [245, 226] width 17 height 15
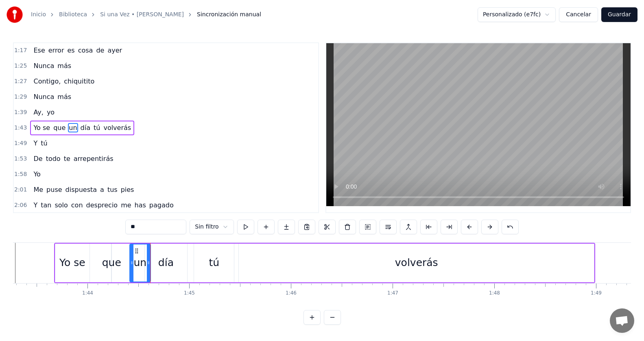
click at [69, 256] on div "Yo se" at bounding box center [72, 262] width 26 height 15
type input "*****"
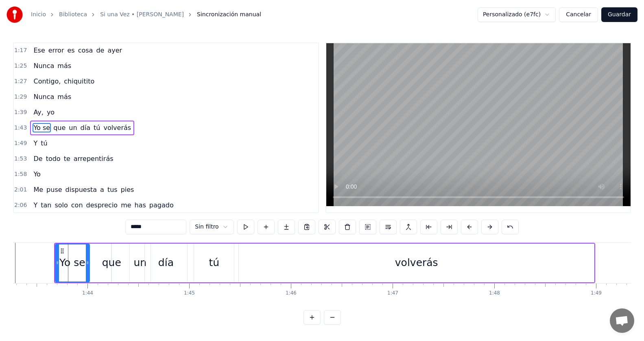
click at [127, 127] on div "1:[DEMOGRAPHIC_DATA] se que un día tú volverás" at bounding box center [166, 127] width 304 height 15
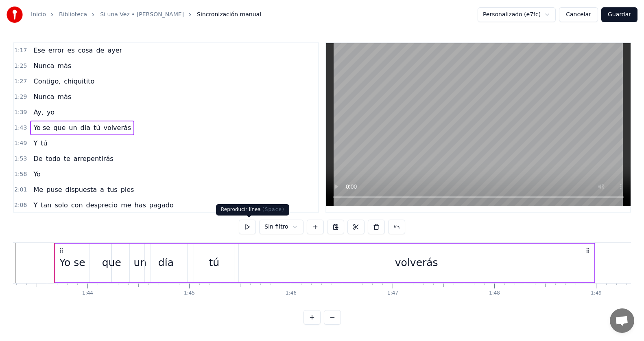
click at [256, 228] on button at bounding box center [247, 226] width 17 height 15
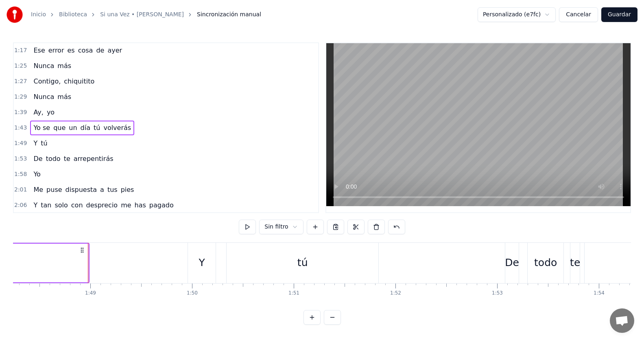
scroll to position [0, 11048]
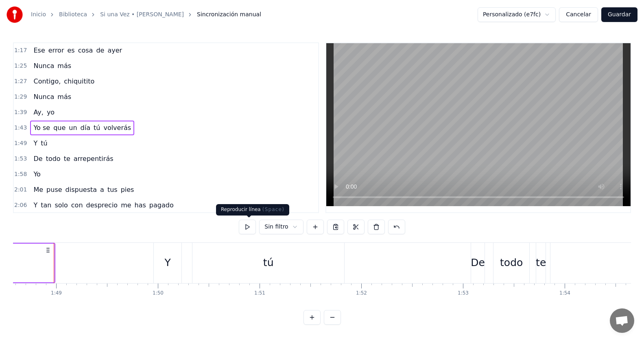
click at [251, 225] on button at bounding box center [247, 226] width 17 height 15
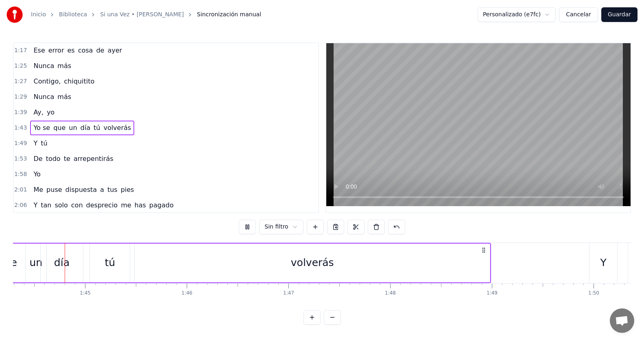
scroll to position [0, 10593]
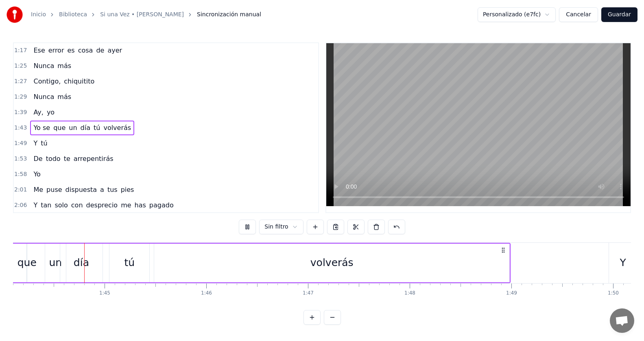
click at [251, 225] on button at bounding box center [247, 226] width 17 height 15
click at [251, 229] on button at bounding box center [247, 226] width 17 height 15
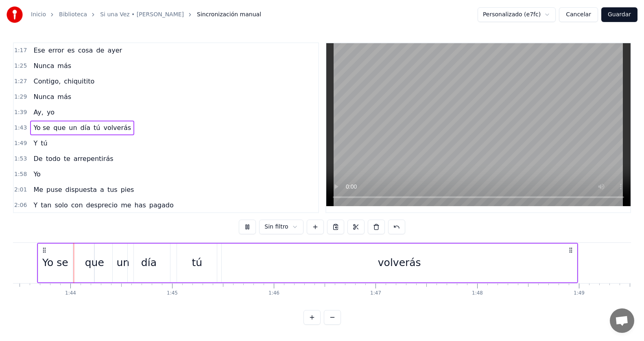
scroll to position [0, 10509]
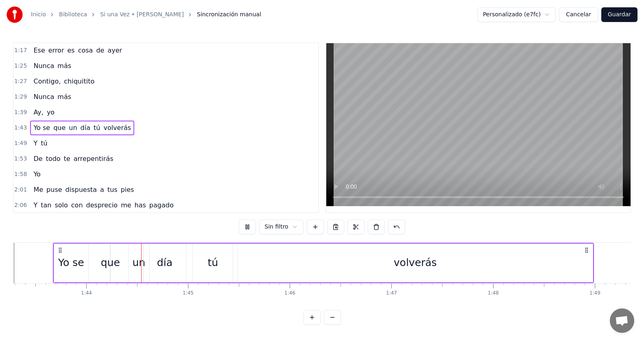
click at [251, 229] on button at bounding box center [247, 226] width 17 height 15
